Goal: Find specific page/section: Find specific page/section

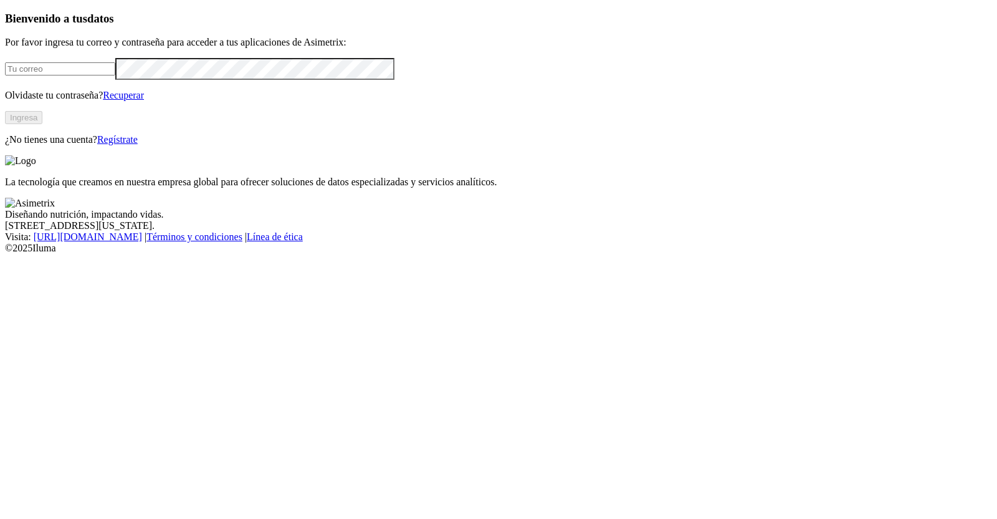
type input "[PERSON_NAME][EMAIL_ADDRESS][PERSON_NAME][DOMAIN_NAME]"
click at [42, 124] on button "Ingresa" at bounding box center [23, 117] width 37 height 13
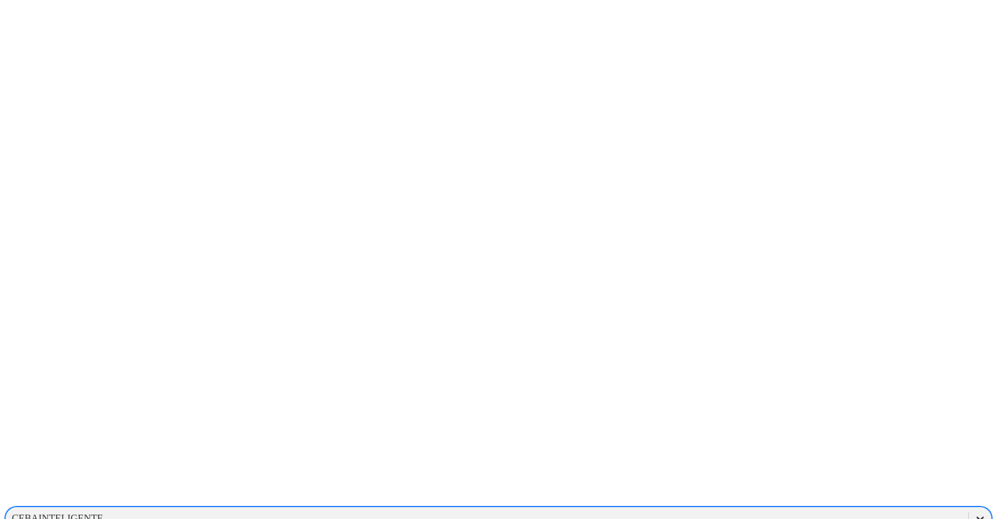
click at [974, 512] on icon at bounding box center [980, 518] width 12 height 12
